Goal: Communication & Community: Connect with others

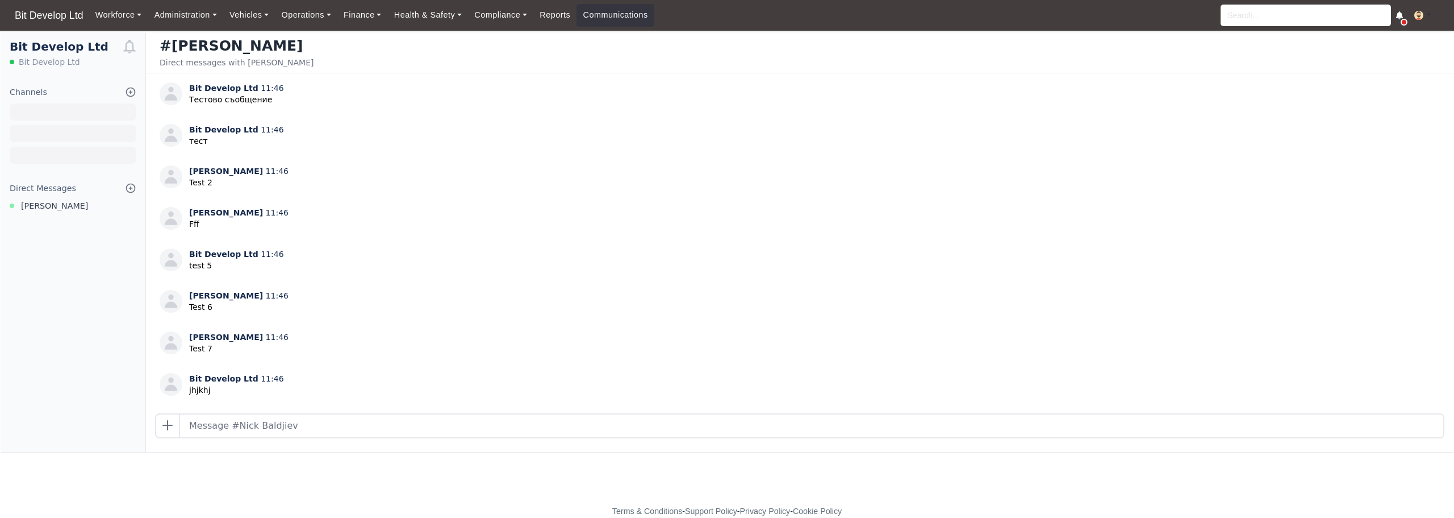
scroll to position [715, 0]
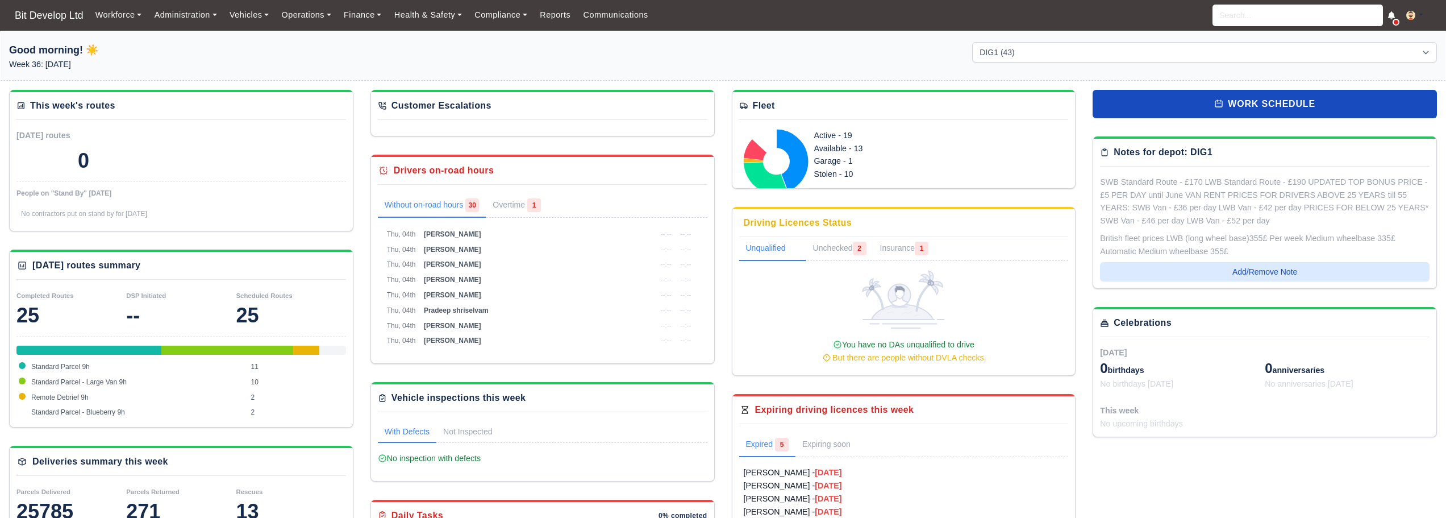
select select "2"
click at [618, 16] on link "Communications" at bounding box center [616, 15] width 78 height 22
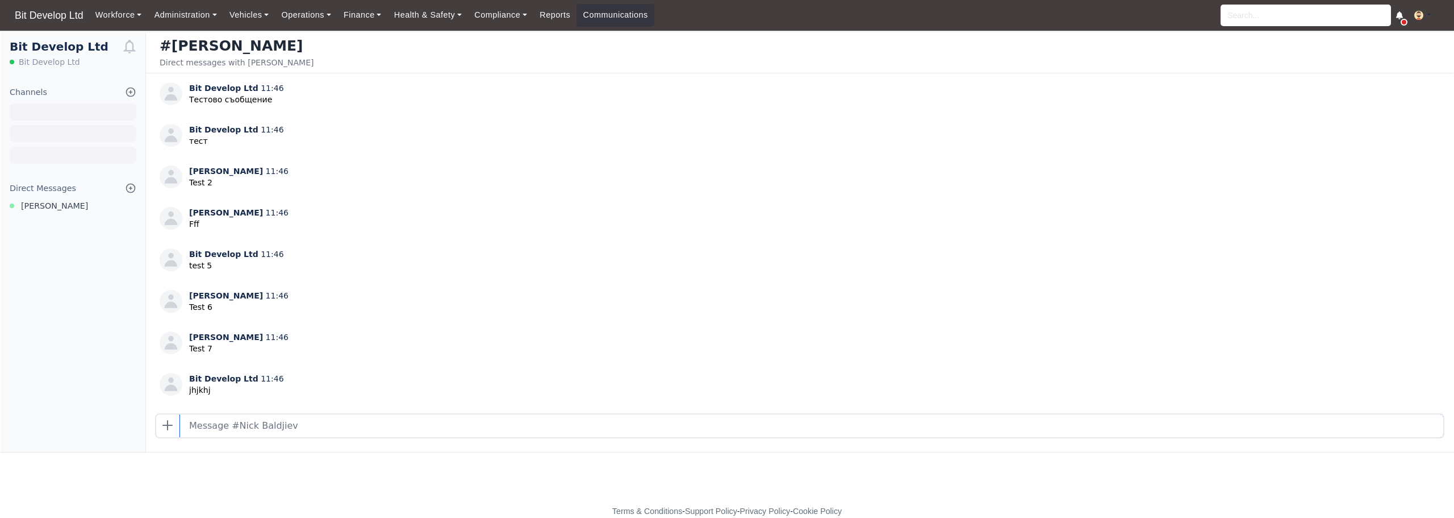
click at [343, 424] on input "text" at bounding box center [811, 425] width 1263 height 23
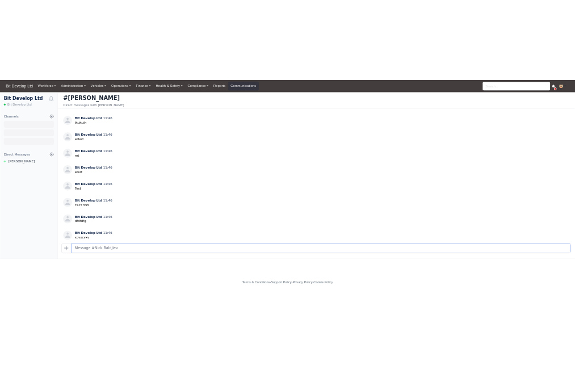
scroll to position [715, 0]
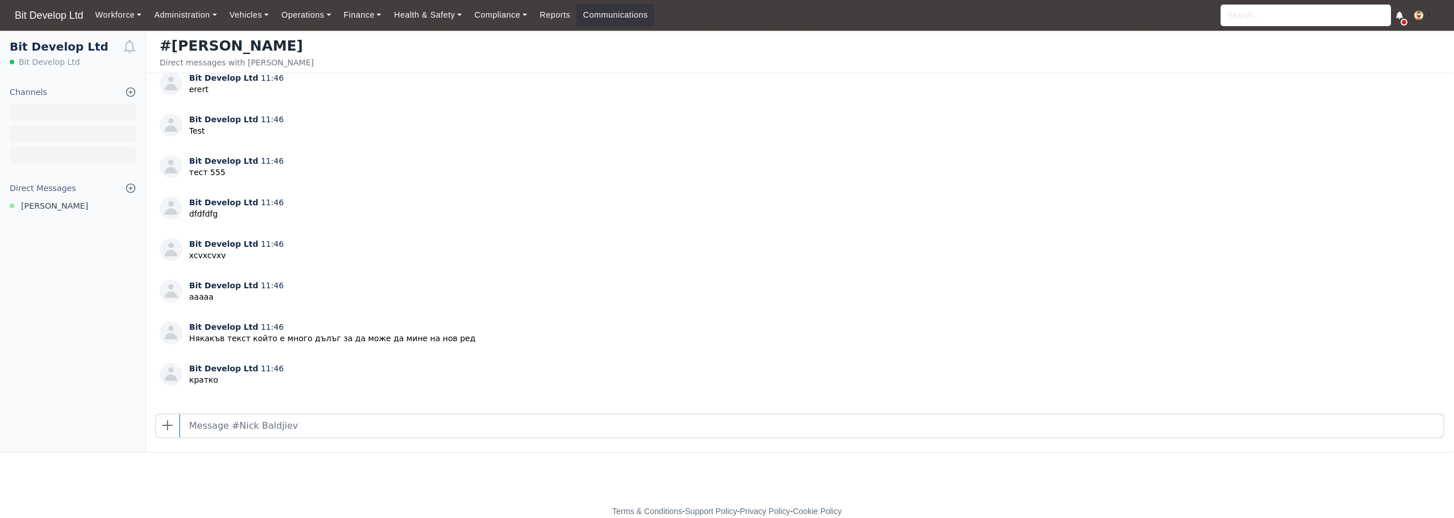
click at [440, 426] on input "text" at bounding box center [811, 425] width 1263 height 23
type input "TEST 5"
click at [265, 429] on input "text" at bounding box center [811, 425] width 1263 height 23
type input "hjkhkj"
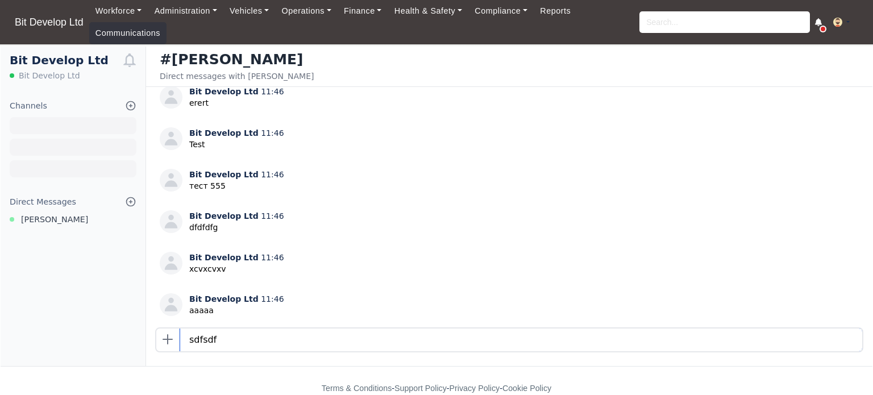
type input "sdfsdf"
click at [348, 340] on input "text" at bounding box center [521, 339] width 682 height 23
type input "dfgdfgdfg"
click at [339, 337] on input "text" at bounding box center [521, 339] width 682 height 23
drag, startPoint x: 318, startPoint y: 342, endPoint x: 280, endPoint y: 335, distance: 39.2
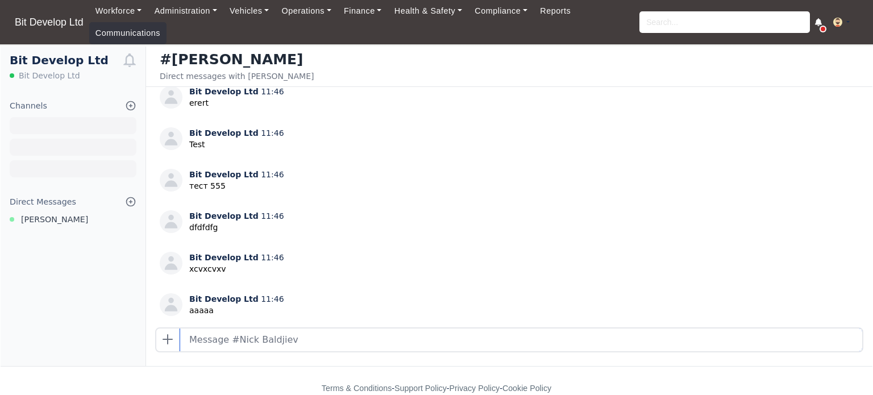
click at [280, 335] on input "text" at bounding box center [521, 339] width 682 height 23
type input "mbjkbb"
click at [441, 340] on input "text" at bounding box center [521, 339] width 682 height 23
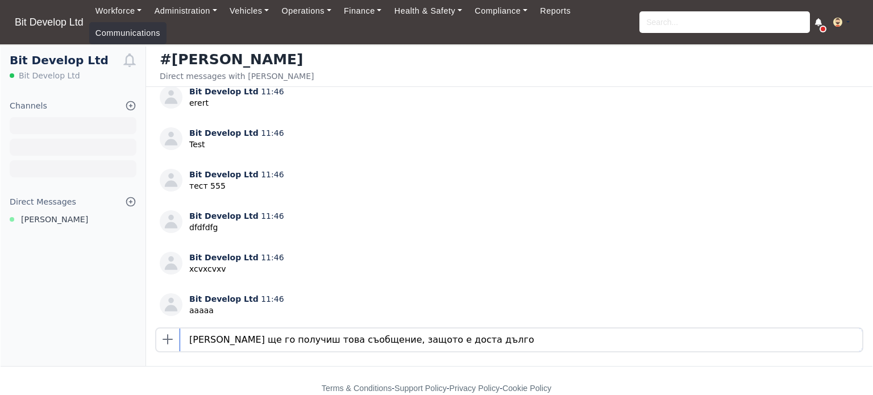
type input "Дали ще го получиш това съобщение, защото е доста дълго"
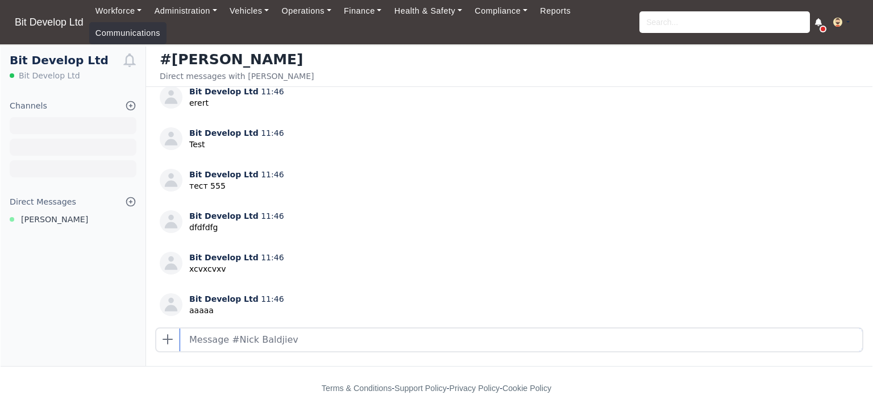
click at [255, 344] on input "text" at bounding box center [521, 339] width 682 height 23
type input "тралала"
type input "yyuuy"
click at [550, 82] on div "#Nick Baldjiev Direct messages with Nick Baldjiev" at bounding box center [509, 67] width 726 height 40
